Goal: Task Accomplishment & Management: Manage account settings

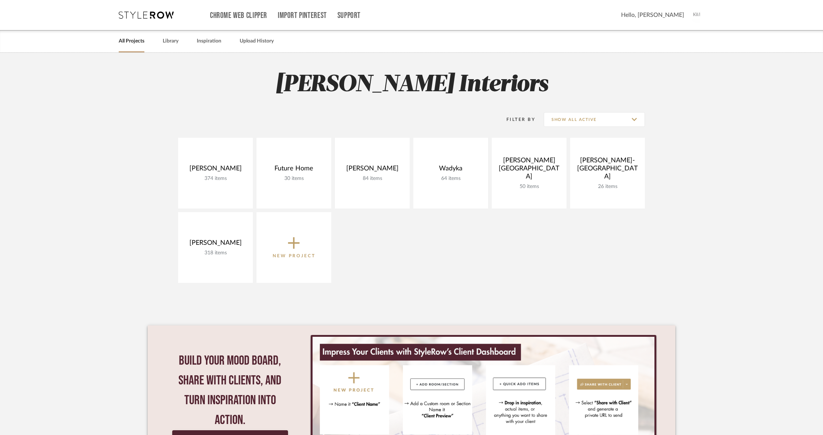
click at [681, 19] on span "Hello, [PERSON_NAME]" at bounding box center [652, 15] width 63 height 9
click at [669, 64] on span "Manage Team" at bounding box center [678, 67] width 48 height 6
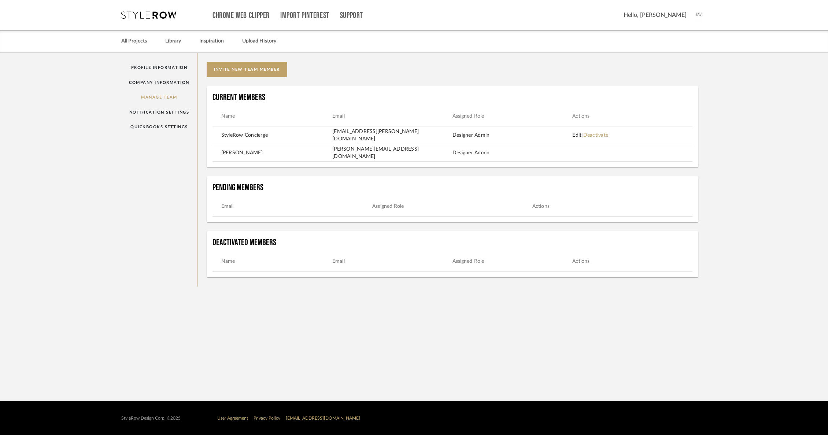
click at [577, 133] on link "Edit" at bounding box center [576, 135] width 9 height 5
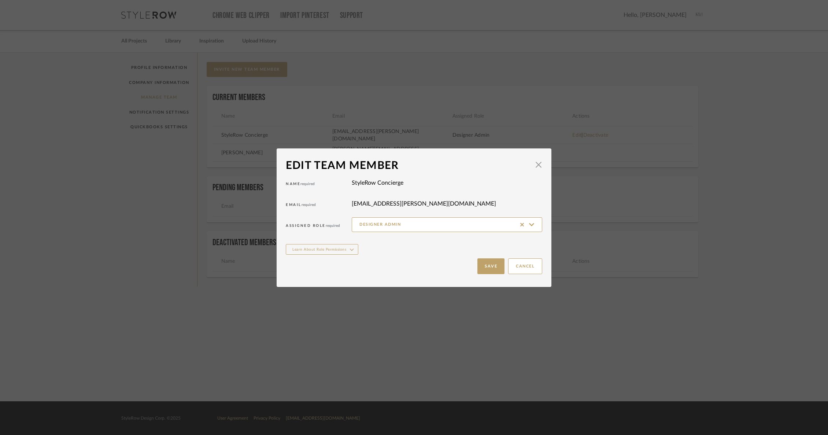
click at [396, 203] on label "[EMAIL_ADDRESS][PERSON_NAME][DOMAIN_NAME]" at bounding box center [424, 203] width 144 height 9
click at [534, 167] on span "button" at bounding box center [538, 165] width 15 height 15
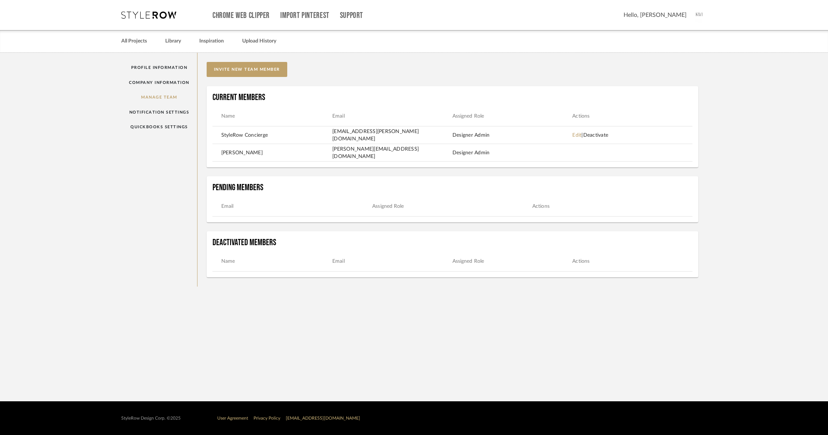
click at [597, 137] on link "Deactivate" at bounding box center [595, 135] width 25 height 5
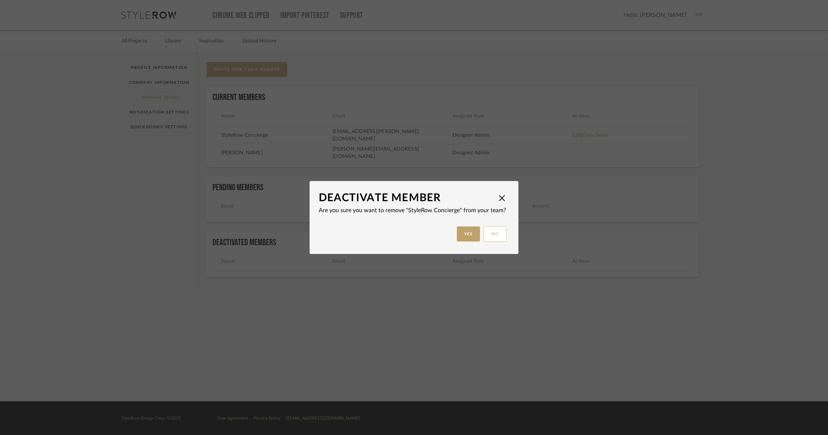
click at [496, 233] on button "No" at bounding box center [494, 234] width 23 height 16
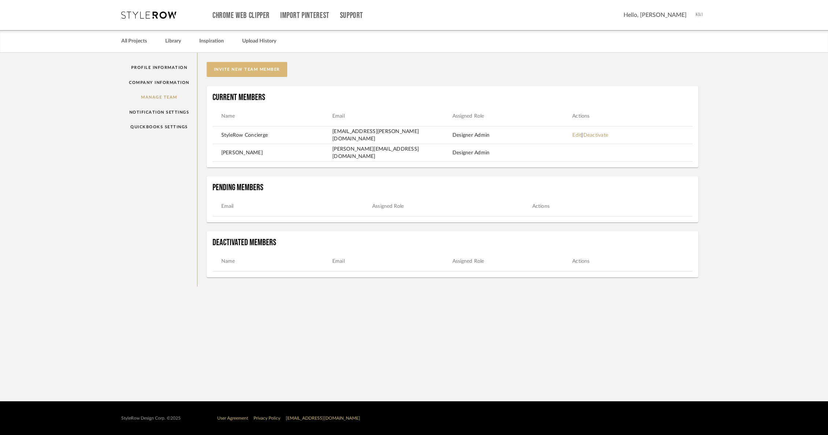
click at [260, 68] on button "invite new team member" at bounding box center [247, 69] width 81 height 15
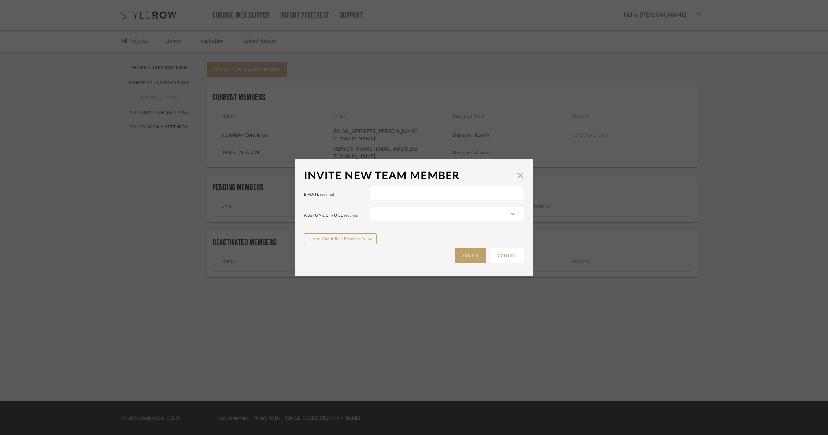
click at [376, 197] on input at bounding box center [447, 193] width 154 height 15
type input "[PERSON_NAME][EMAIL_ADDRESS][DOMAIN_NAME]"
click at [381, 212] on input at bounding box center [447, 214] width 154 height 15
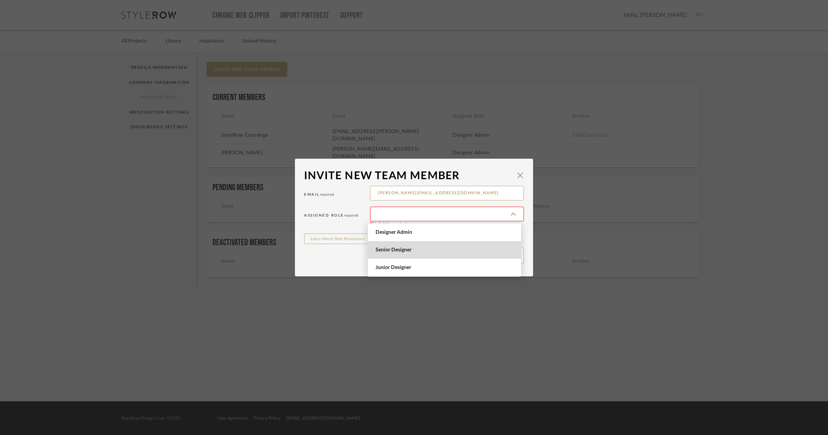
click at [414, 248] on span "Senior Designer" at bounding box center [445, 250] width 140 height 6
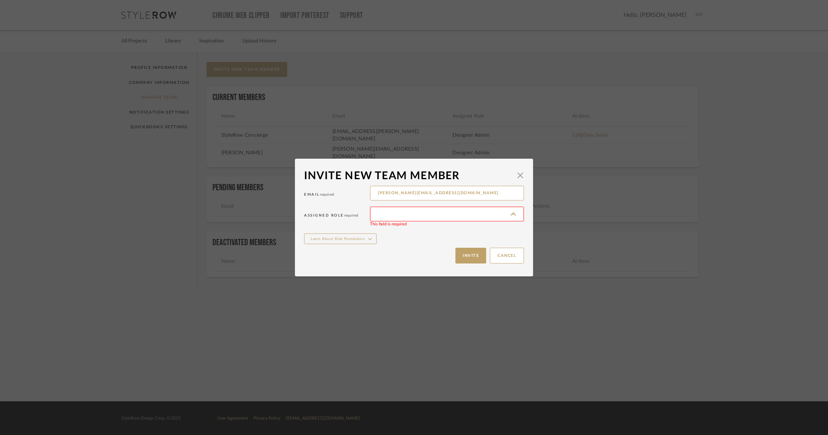
type input "Senior Designer"
click at [363, 240] on button "Learn About Role Permissions" at bounding box center [340, 238] width 73 height 11
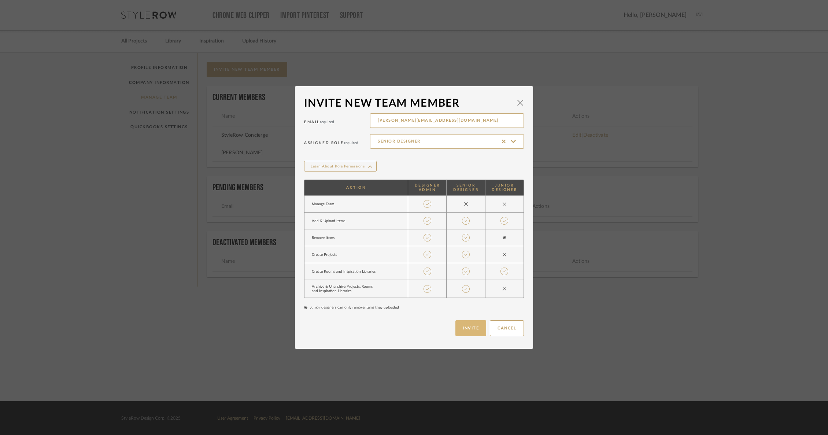
click at [464, 332] on button "Invite" at bounding box center [470, 328] width 31 height 16
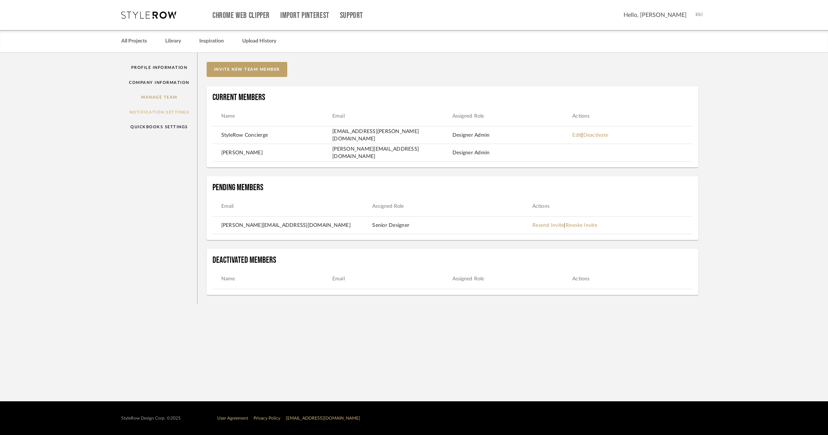
click at [163, 111] on link "Notification Settings" at bounding box center [159, 112] width 76 height 15
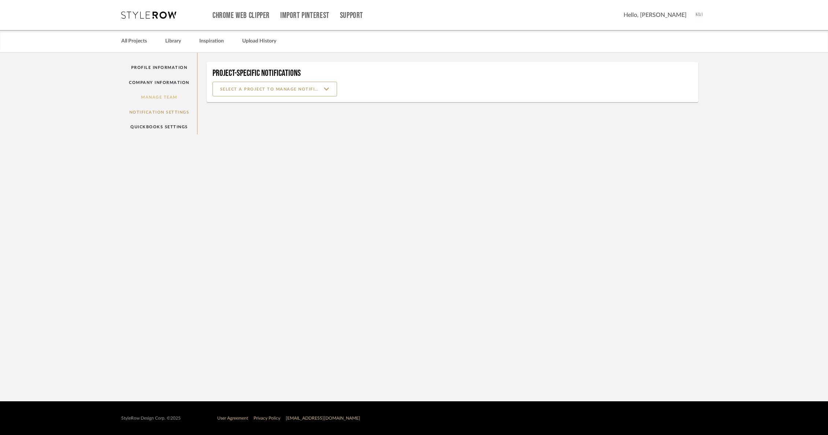
click at [164, 93] on link "Manage Team" at bounding box center [159, 97] width 76 height 15
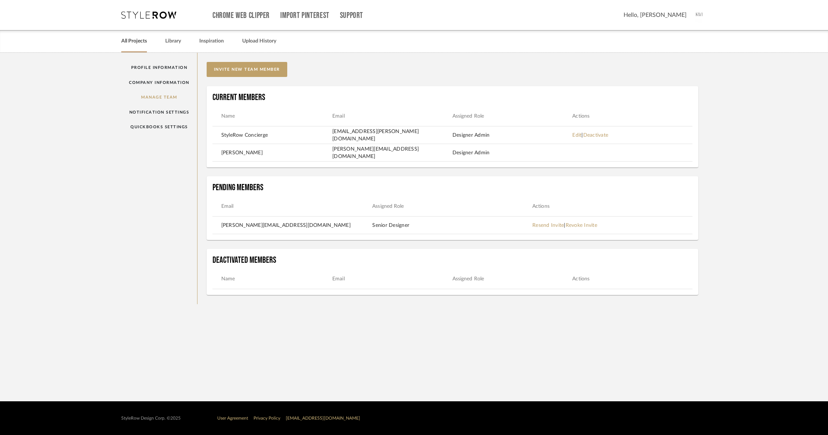
click at [133, 37] on link "All Projects" at bounding box center [134, 41] width 26 height 10
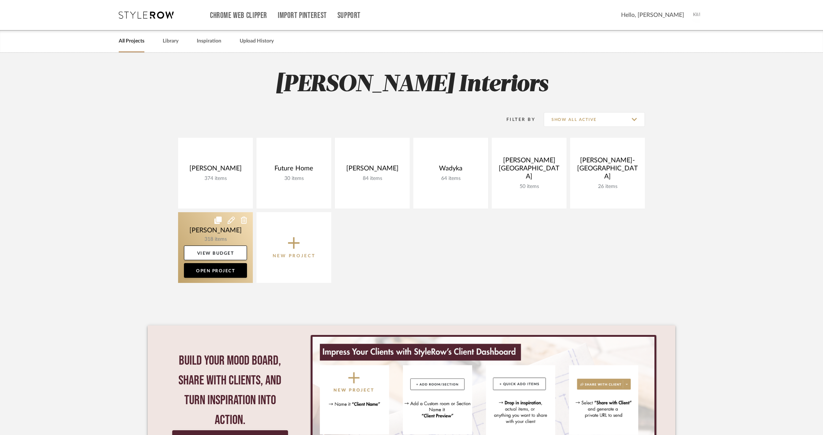
click at [224, 228] on link at bounding box center [215, 247] width 75 height 71
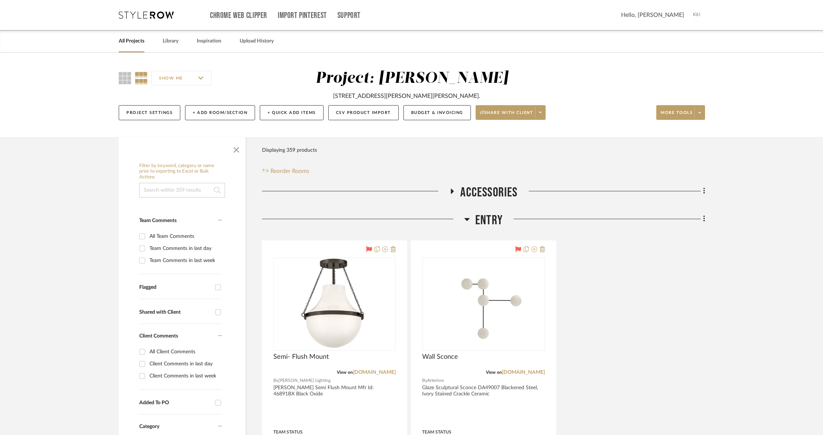
scroll to position [6, 0]
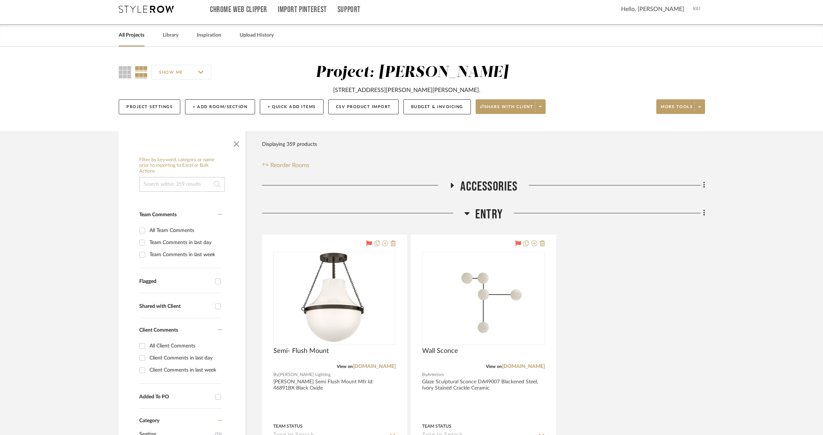
click at [474, 217] on h3 "Entry" at bounding box center [483, 215] width 38 height 16
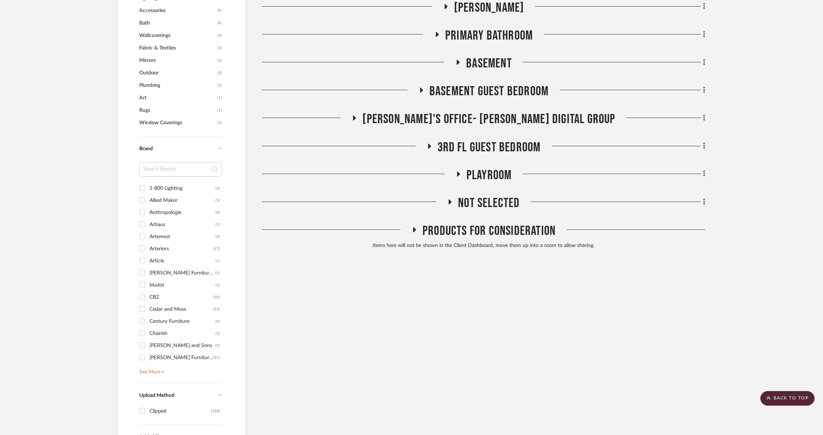
scroll to position [422, 0]
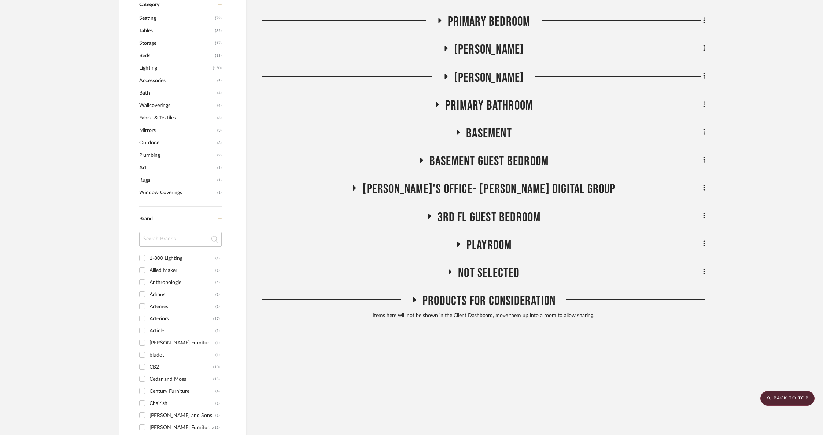
click at [466, 184] on span "[PERSON_NAME]'s Office- [PERSON_NAME] Digital Group" at bounding box center [488, 189] width 253 height 16
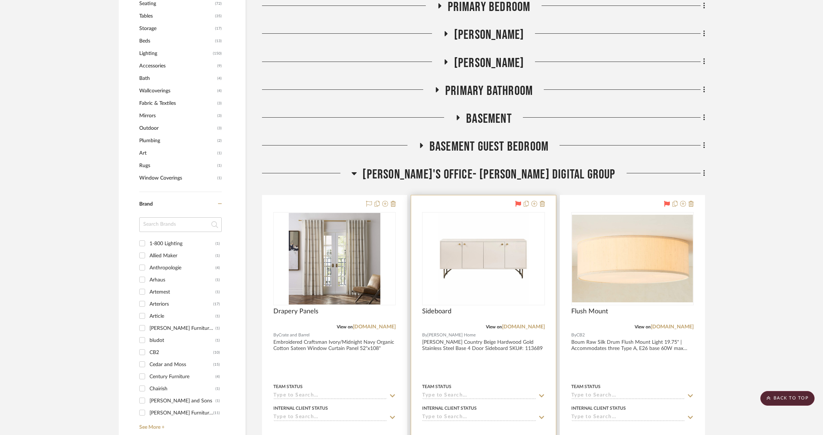
scroll to position [451, 0]
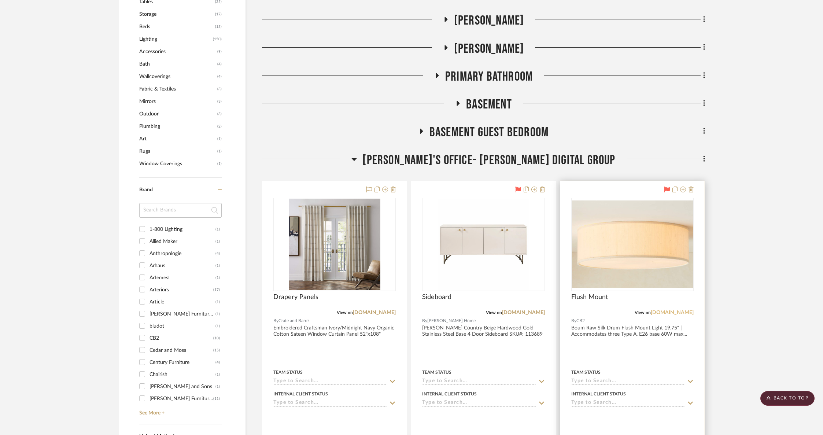
click at [677, 314] on link "[DOMAIN_NAME]" at bounding box center [672, 312] width 43 height 5
